Goal: Book appointment/travel/reservation

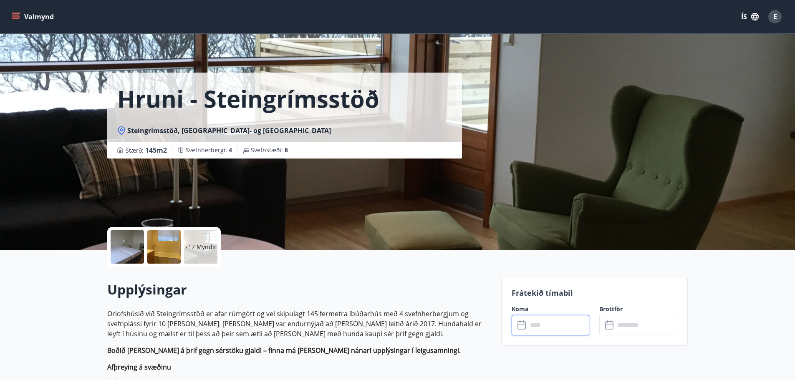
click at [557, 330] on input "text" at bounding box center [559, 325] width 62 height 20
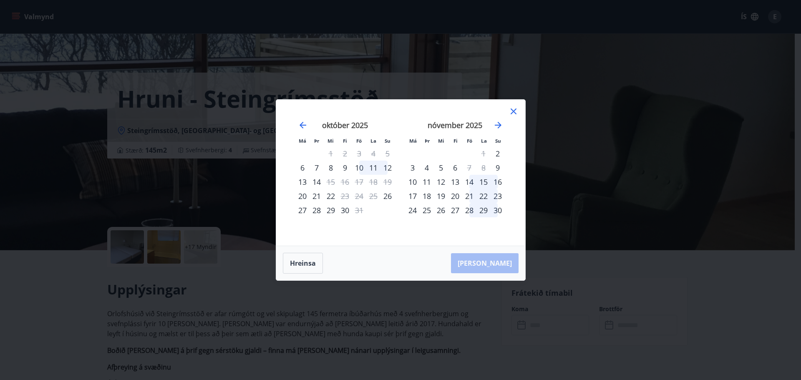
click at [331, 168] on div "8" at bounding box center [331, 168] width 14 height 14
click at [390, 169] on div "12" at bounding box center [388, 168] width 14 height 14
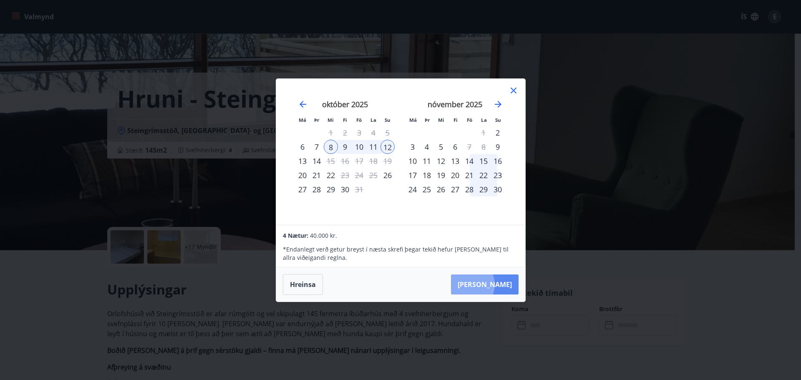
click at [495, 285] on button "[PERSON_NAME]" at bounding box center [485, 285] width 68 height 20
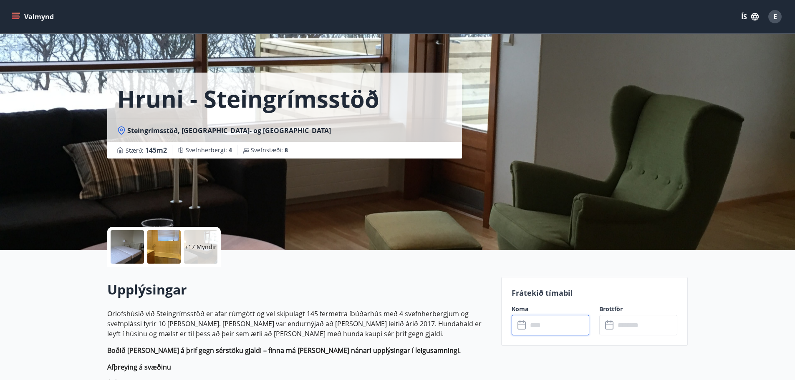
type input "******"
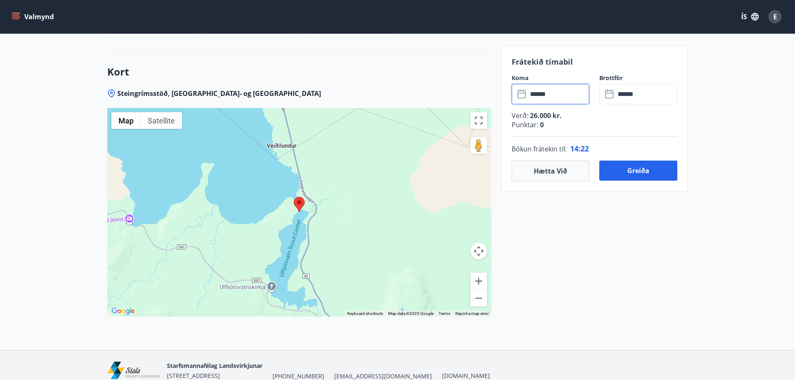
scroll to position [1150, 0]
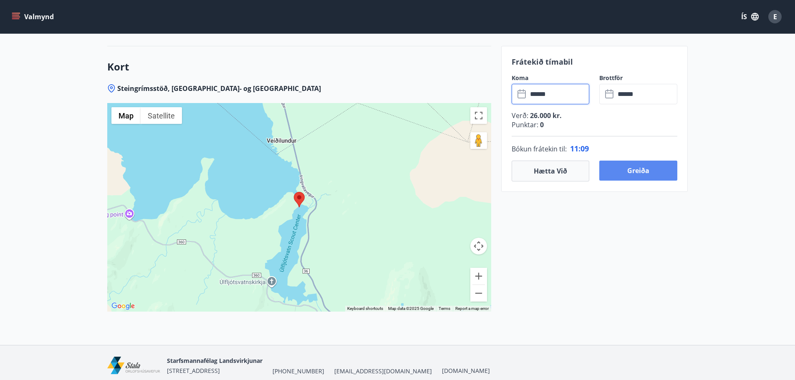
click at [641, 170] on button "Greiða" at bounding box center [638, 171] width 78 height 20
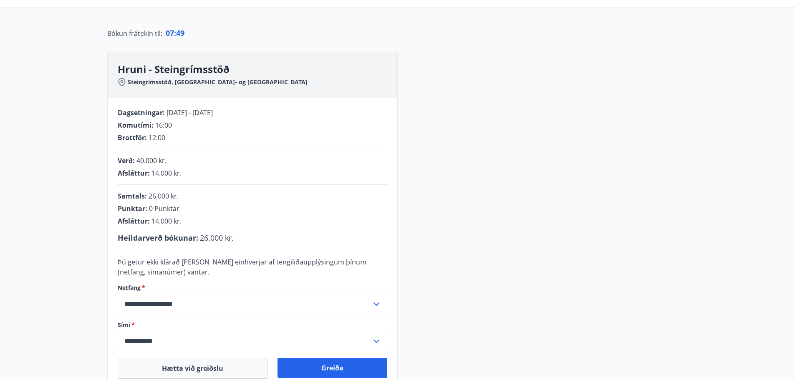
scroll to position [94, 0]
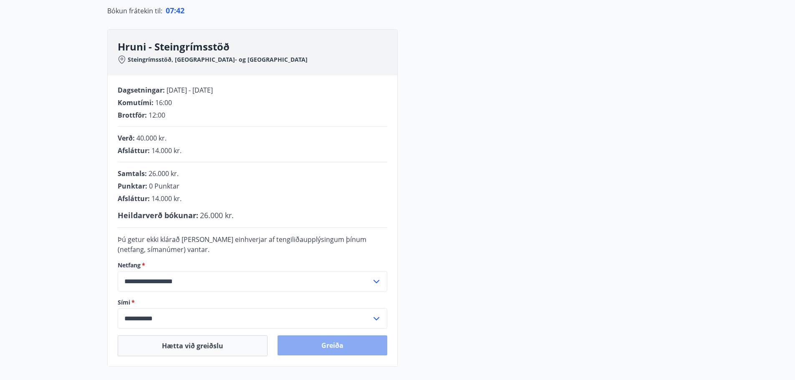
click at [340, 348] on button "Greiða" at bounding box center [333, 346] width 110 height 20
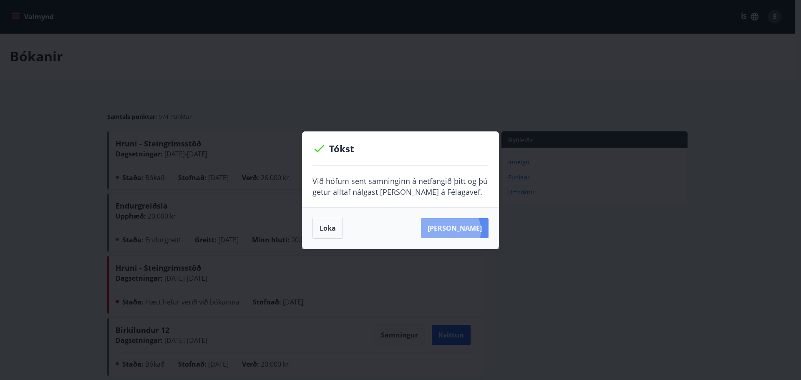
click at [463, 230] on button "[PERSON_NAME]" at bounding box center [455, 228] width 68 height 20
click at [545, 96] on div "Tókst Við höfum sent samninginn á netfangið þitt og þú getur alltaf nálgast [PE…" at bounding box center [400, 190] width 801 height 380
